Goal: Transaction & Acquisition: Purchase product/service

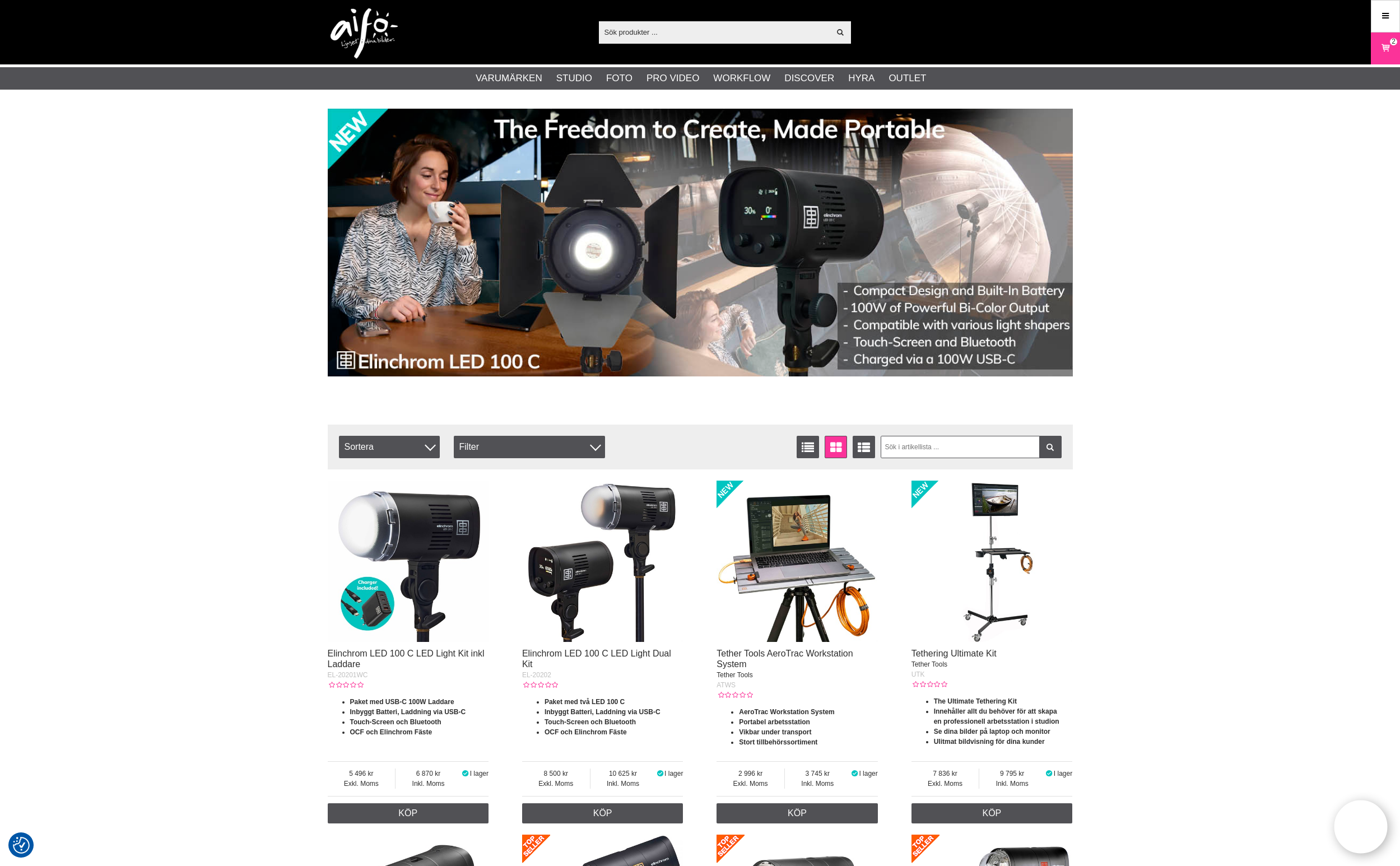
click at [417, 543] on img at bounding box center [408, 562] width 161 height 161
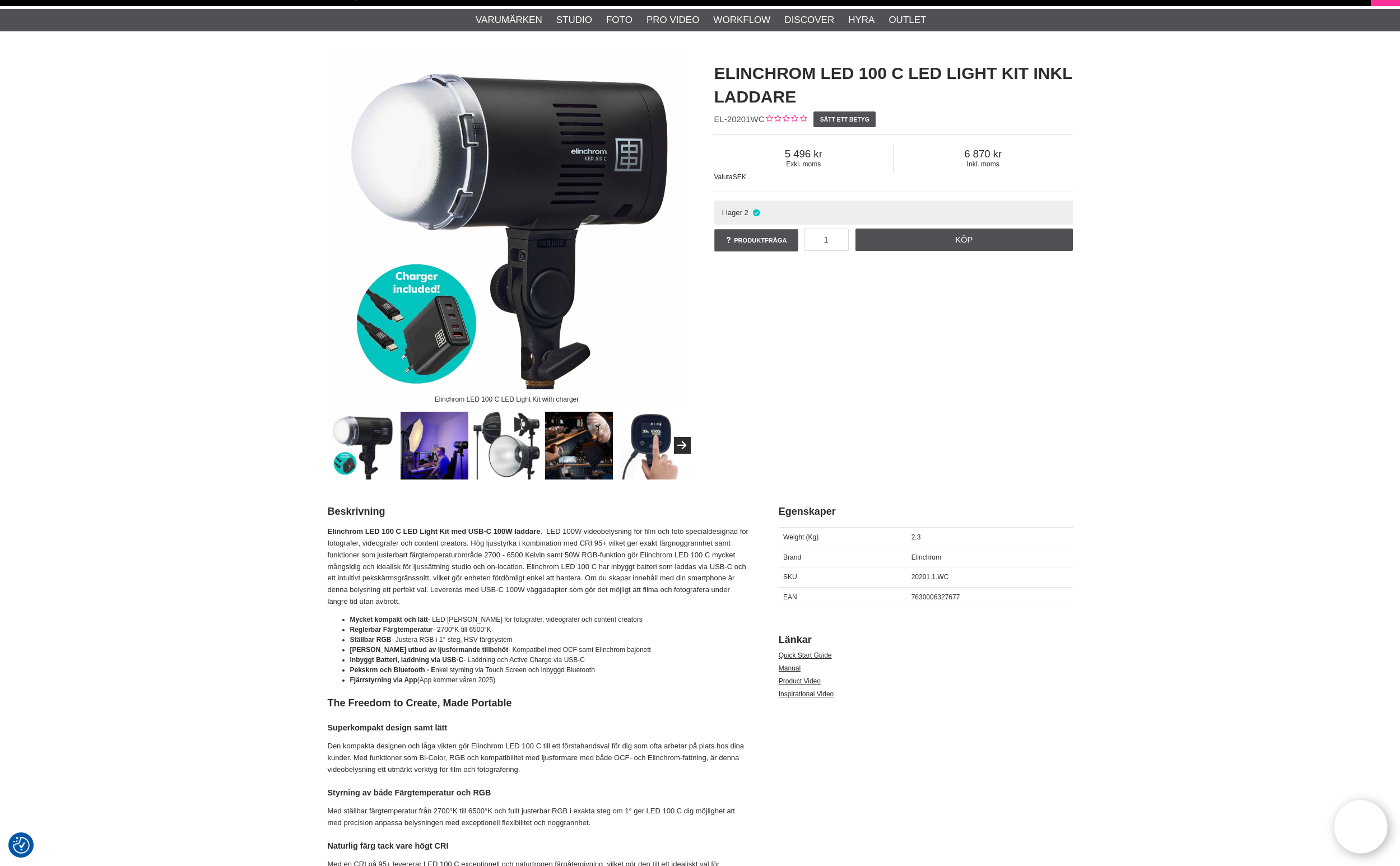
scroll to position [122, 0]
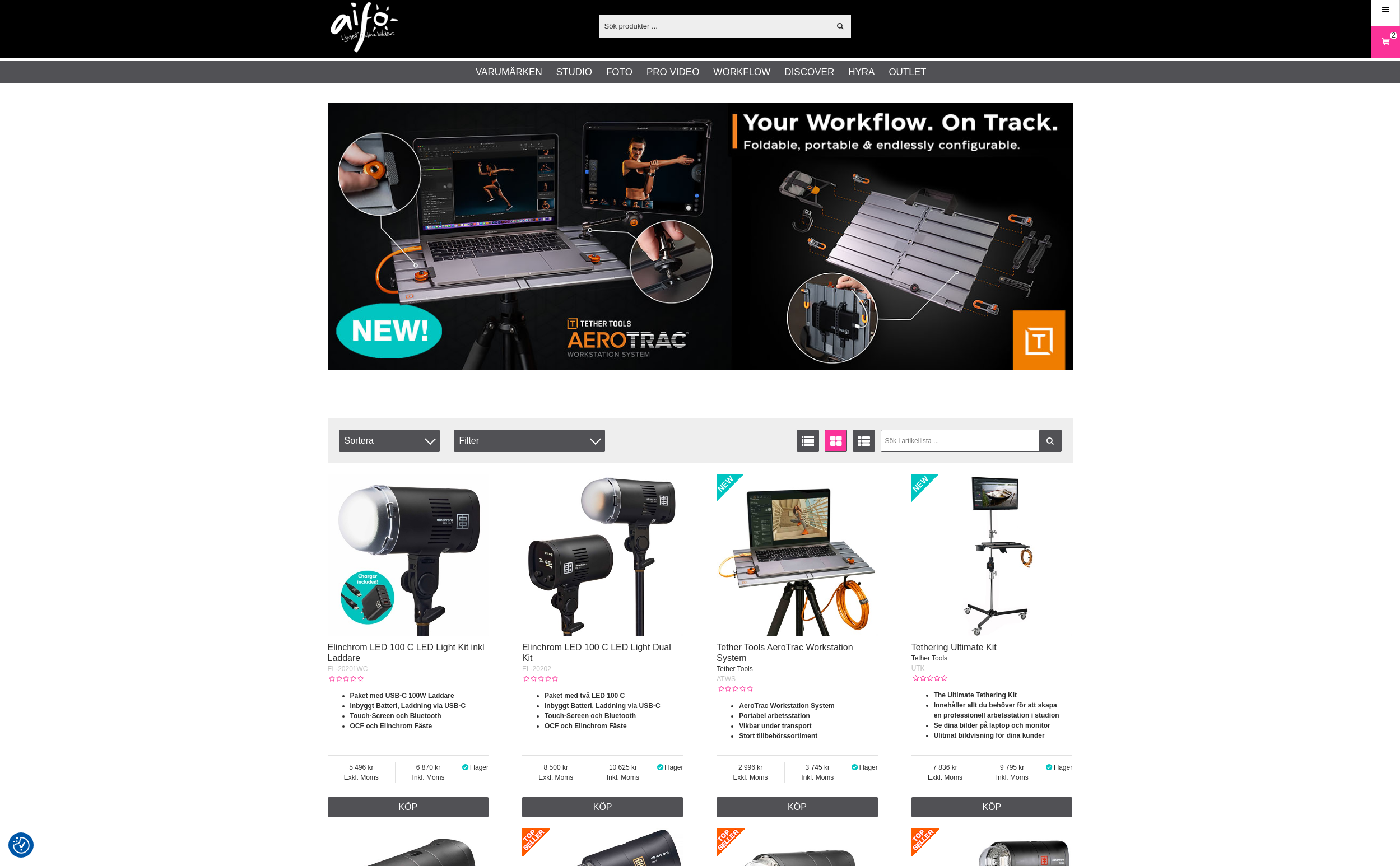
scroll to position [5, 0]
